Goal: Information Seeking & Learning: Compare options

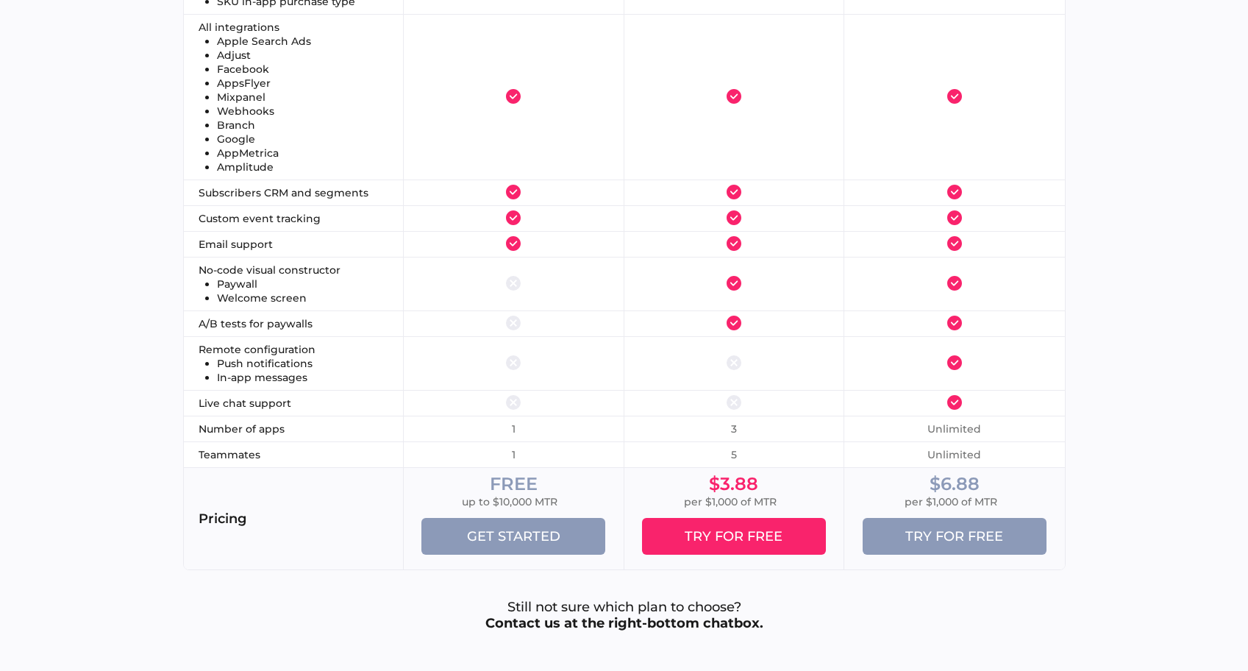
scroll to position [1980, 0]
drag, startPoint x: 1010, startPoint y: 500, endPoint x: 919, endPoint y: 480, distance: 93.5
click at [919, 480] on div "$6.88 per $1,000 of MTR" at bounding box center [954, 492] width 221 height 50
copy div "$6.88 per $1,000 of MTR"
click at [1128, 199] on div "Compare Plans The Best Free Plan for Subscription Apps Top [URL] Features Basic…" at bounding box center [624, 58] width 1248 height 1263
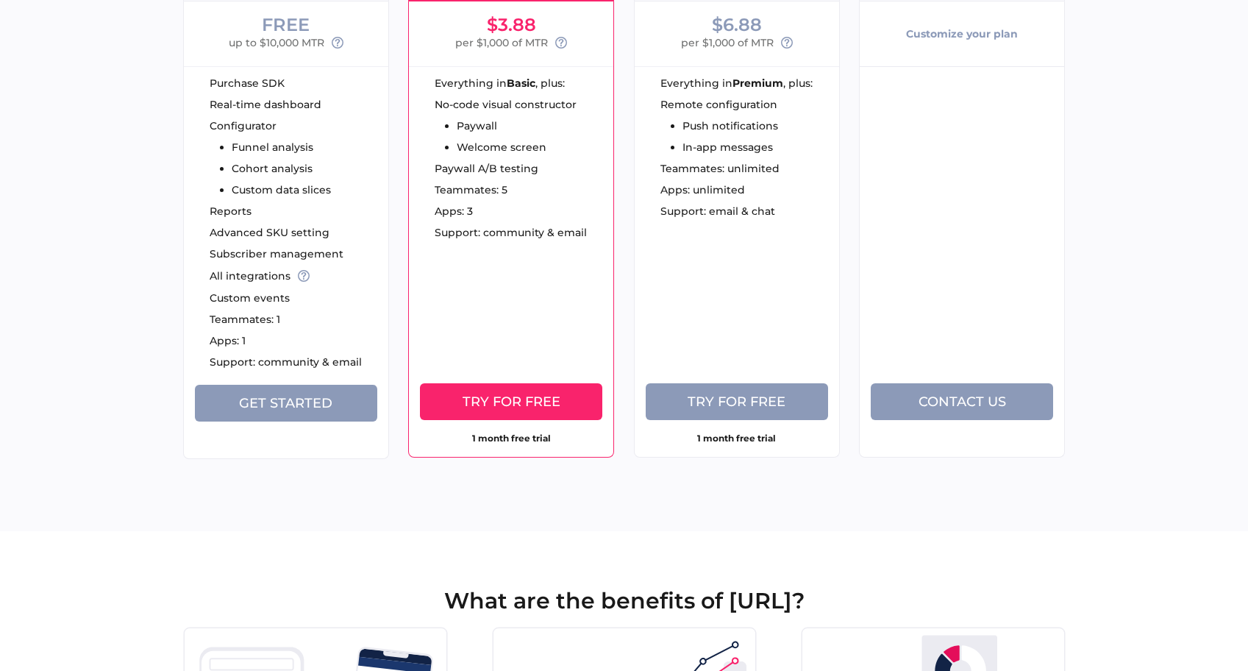
scroll to position [0, 0]
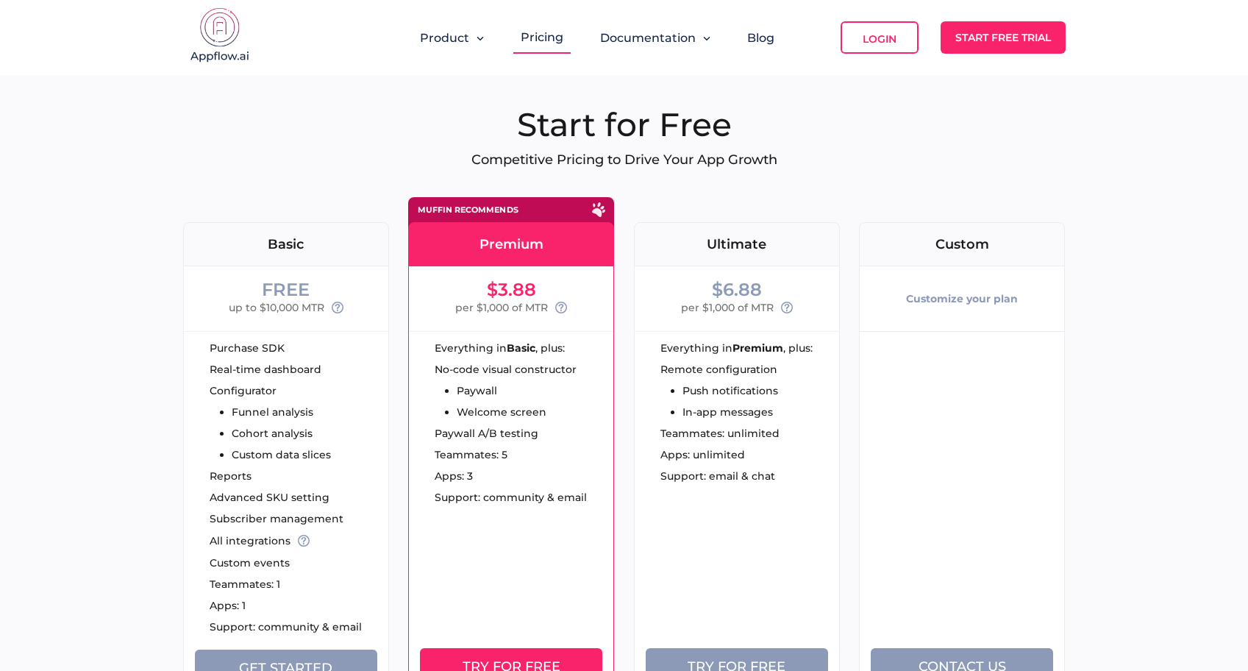
click at [310, 143] on div "Start for Free Competitive Pricing to Drive Your App Growth FREE Basic FREE up …" at bounding box center [624, 449] width 883 height 691
click at [605, 122] on h1 "Start for Free" at bounding box center [624, 124] width 883 height 40
click at [625, 122] on h1 "Start for Free" at bounding box center [624, 124] width 883 height 40
click at [707, 160] on p "Competitive Pricing to Drive Your App Growth" at bounding box center [624, 160] width 883 height 16
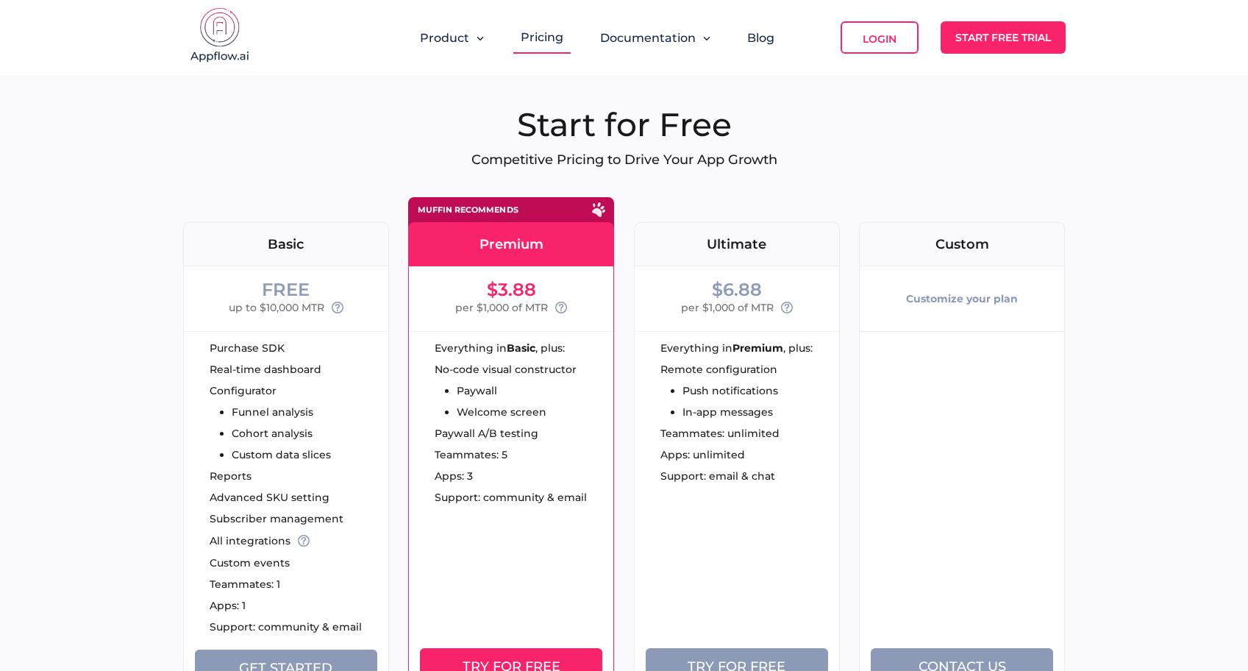
click at [304, 182] on div "Start for Free Competitive Pricing to Drive Your App Growth FREE Basic FREE up …" at bounding box center [624, 449] width 883 height 691
